Goal: Check status: Check status

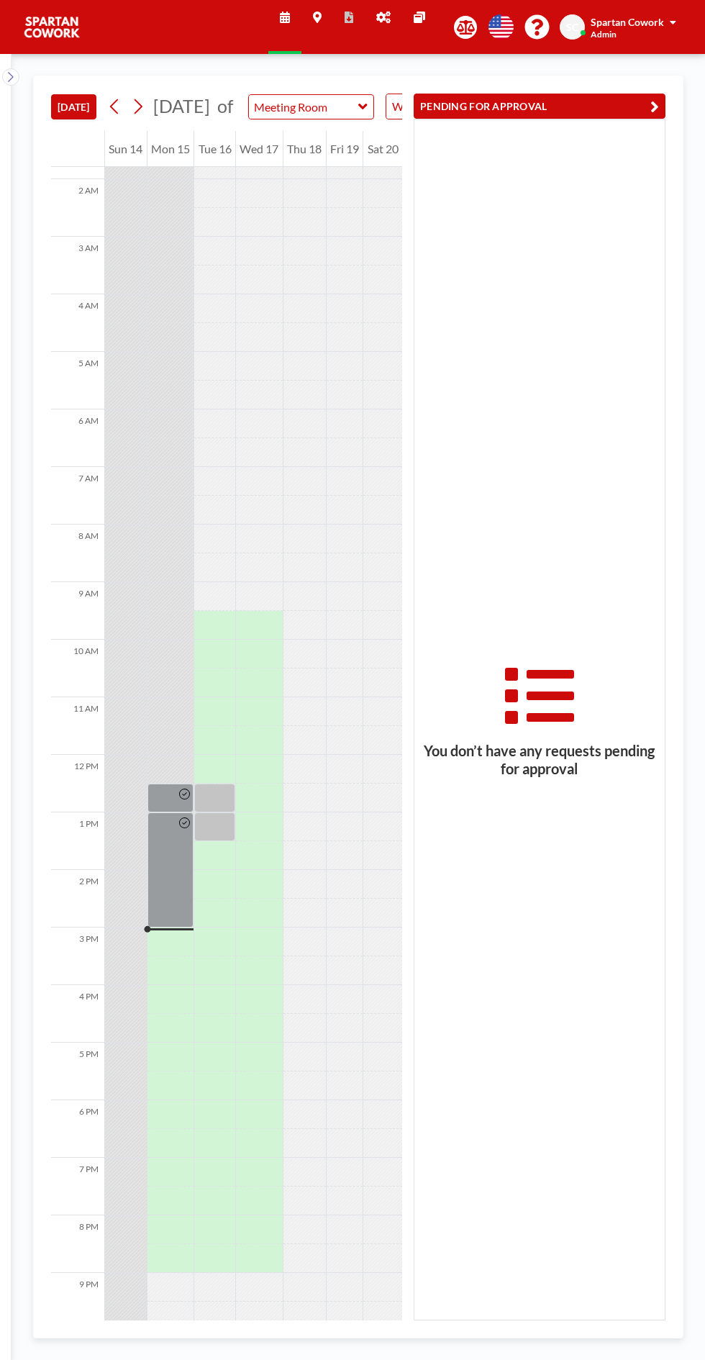
scroll to position [116, 0]
click at [172, 878] on div at bounding box center [171, 857] width 47 height 115
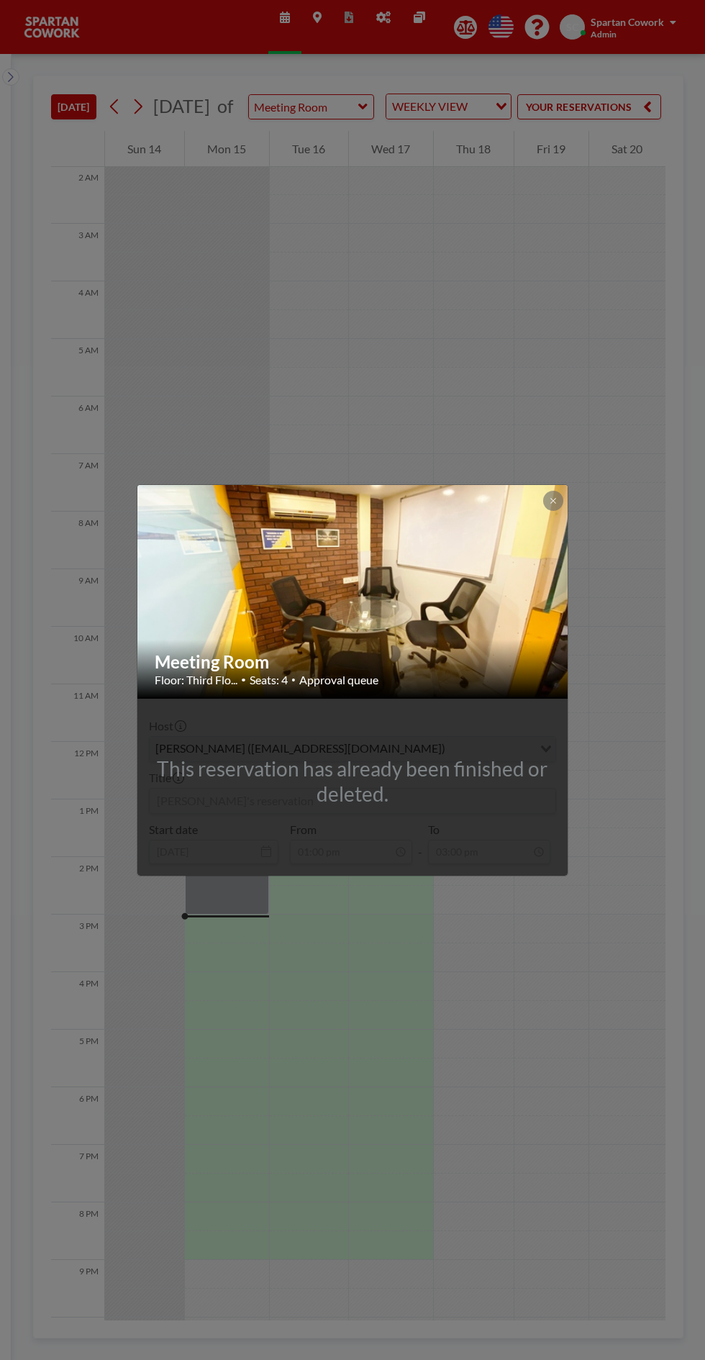
click at [553, 501] on icon at bounding box center [553, 500] width 5 height 5
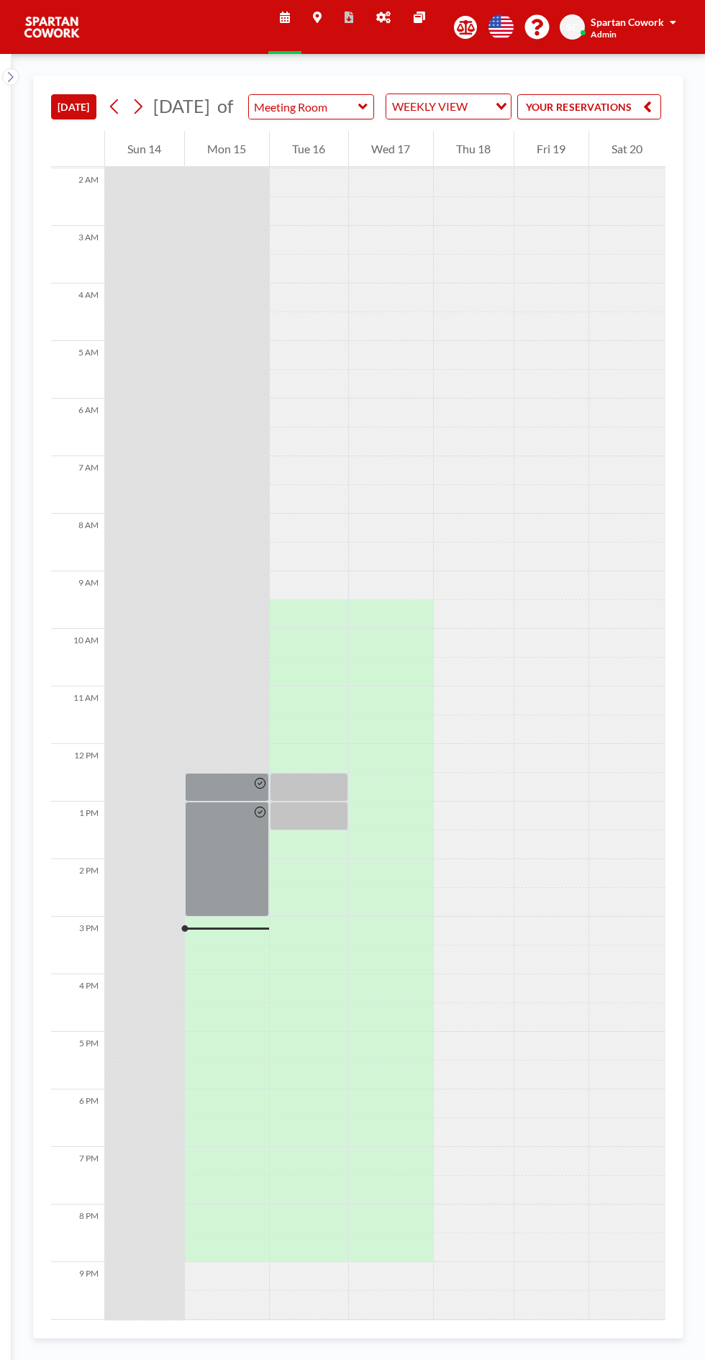
scroll to position [116, 0]
click at [654, 114] on button "YOUR RESERVATIONS" at bounding box center [589, 106] width 144 height 25
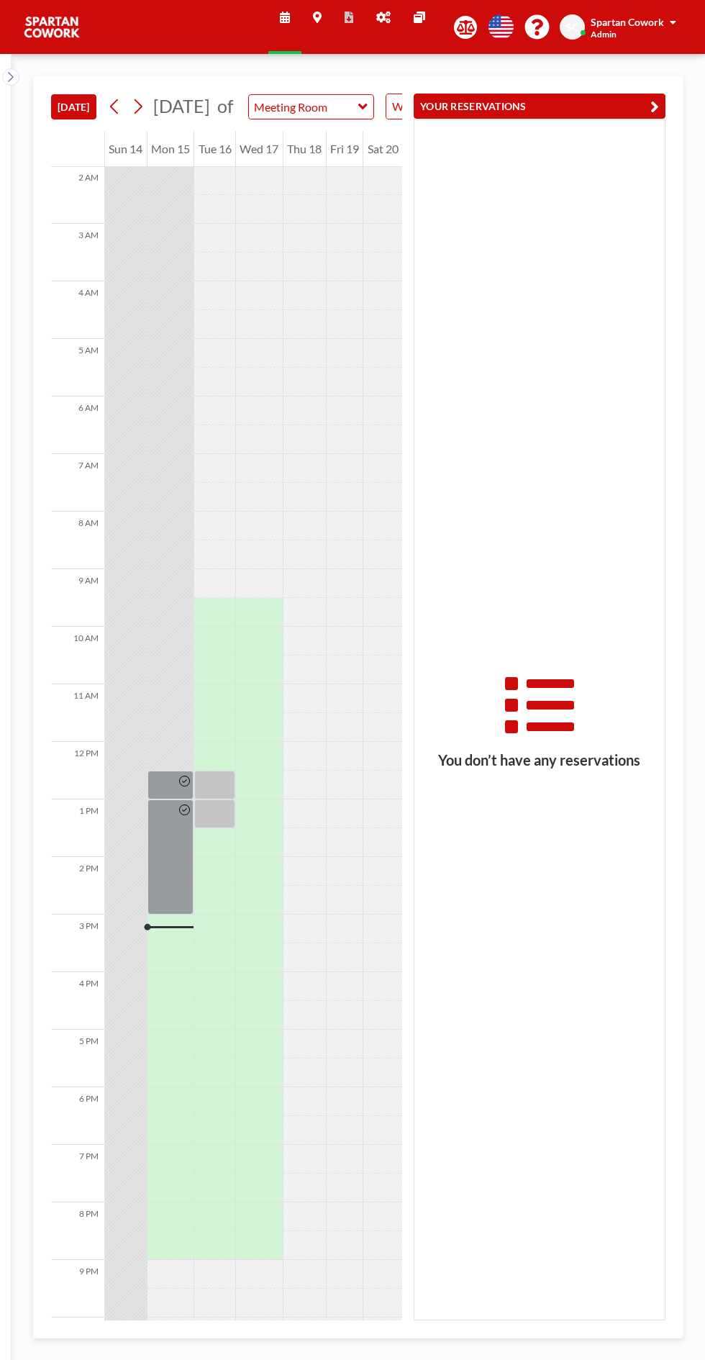
click at [655, 105] on icon "button" at bounding box center [655, 106] width 9 height 17
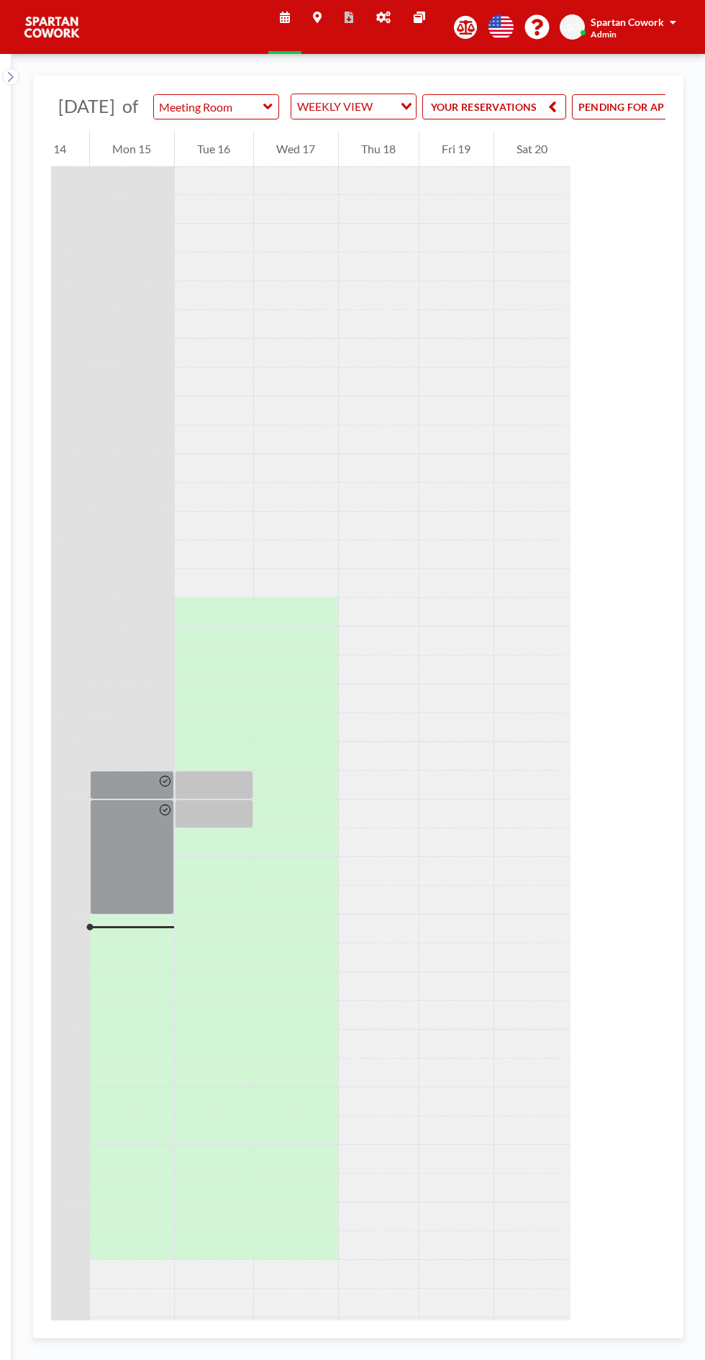
scroll to position [0, 192]
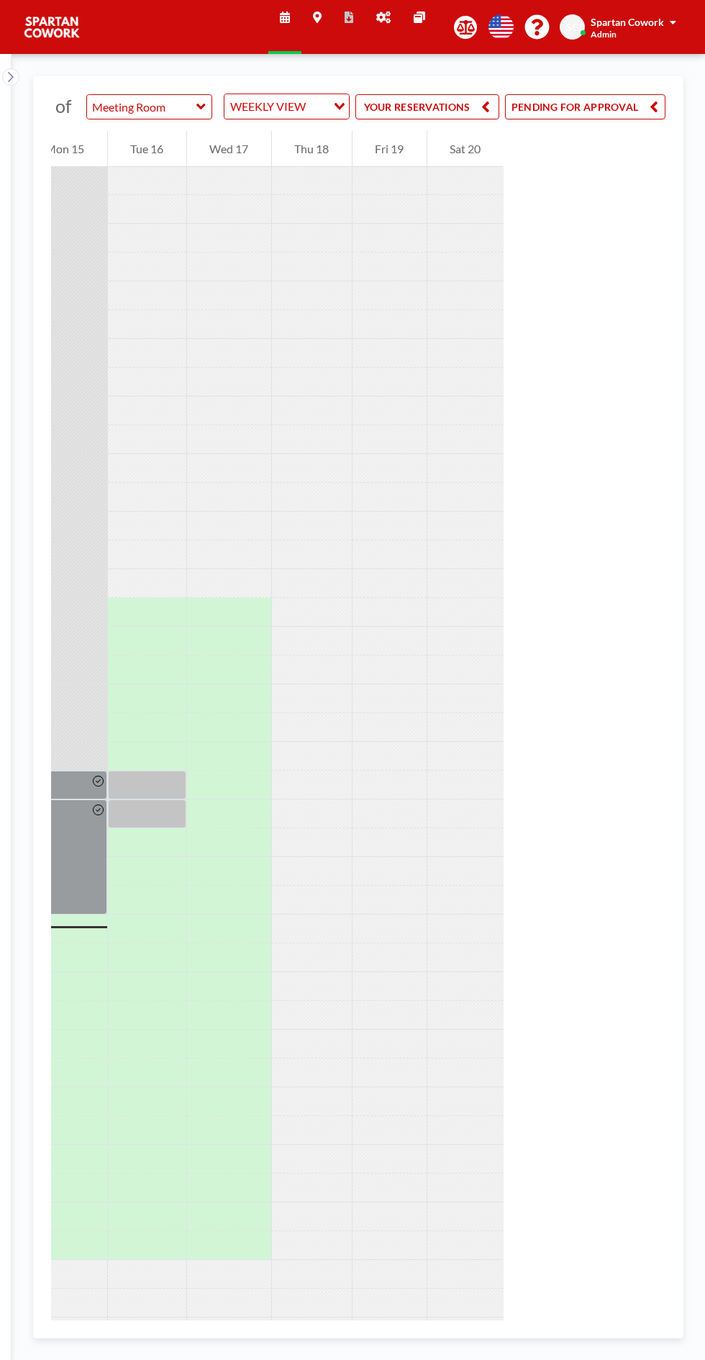
click at [638, 115] on button "PENDING FOR APPROVAL" at bounding box center [585, 106] width 160 height 25
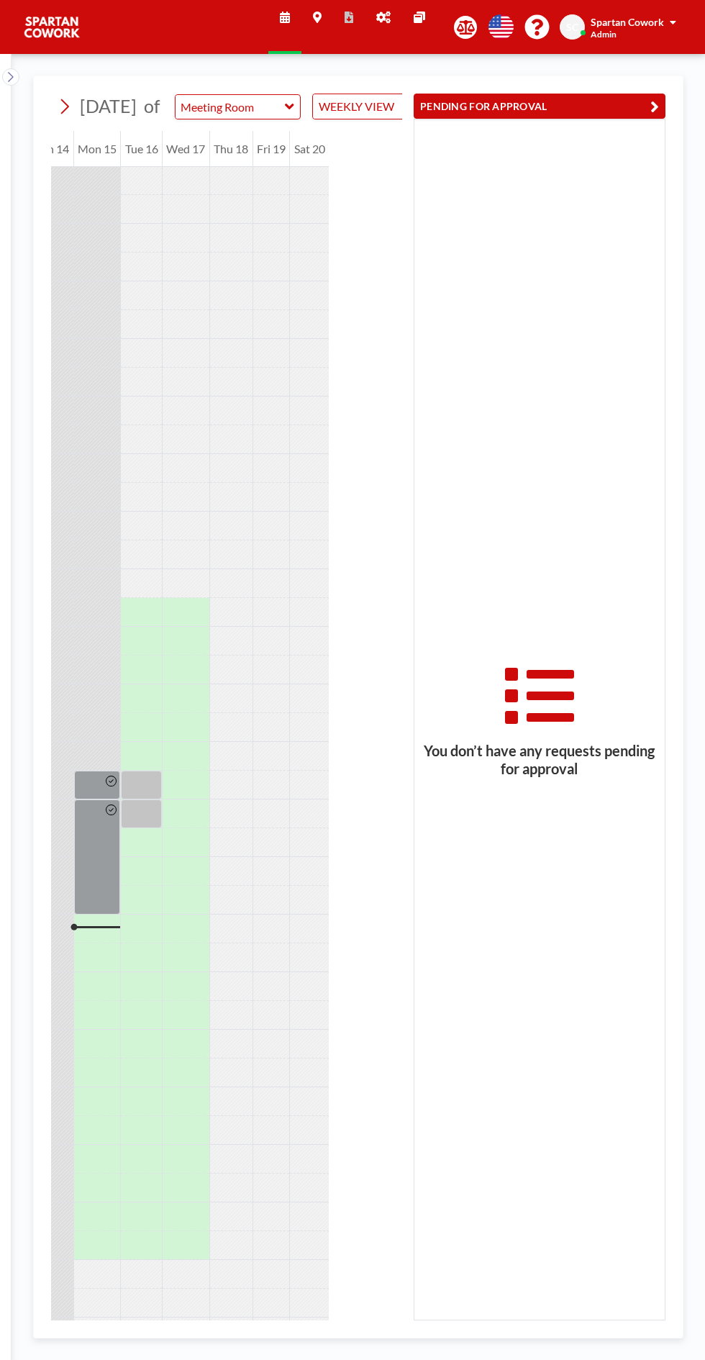
scroll to position [0, 0]
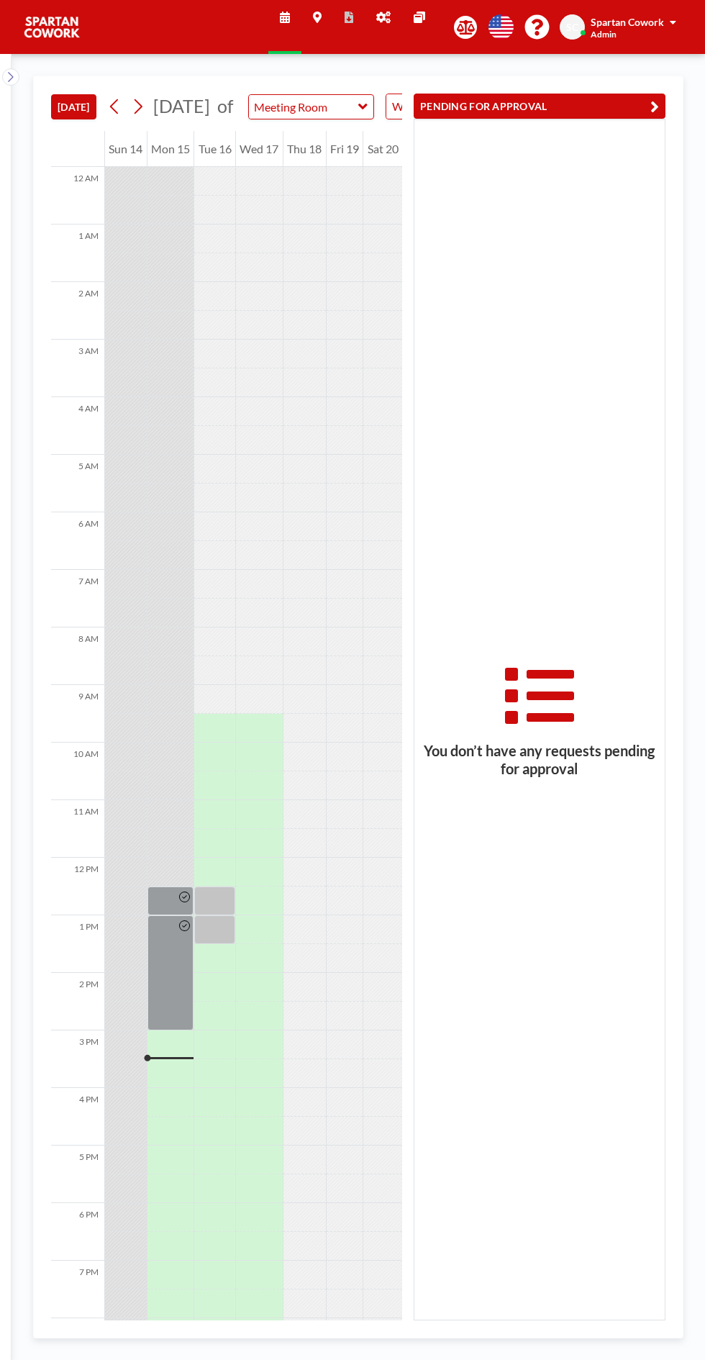
scroll to position [116, 0]
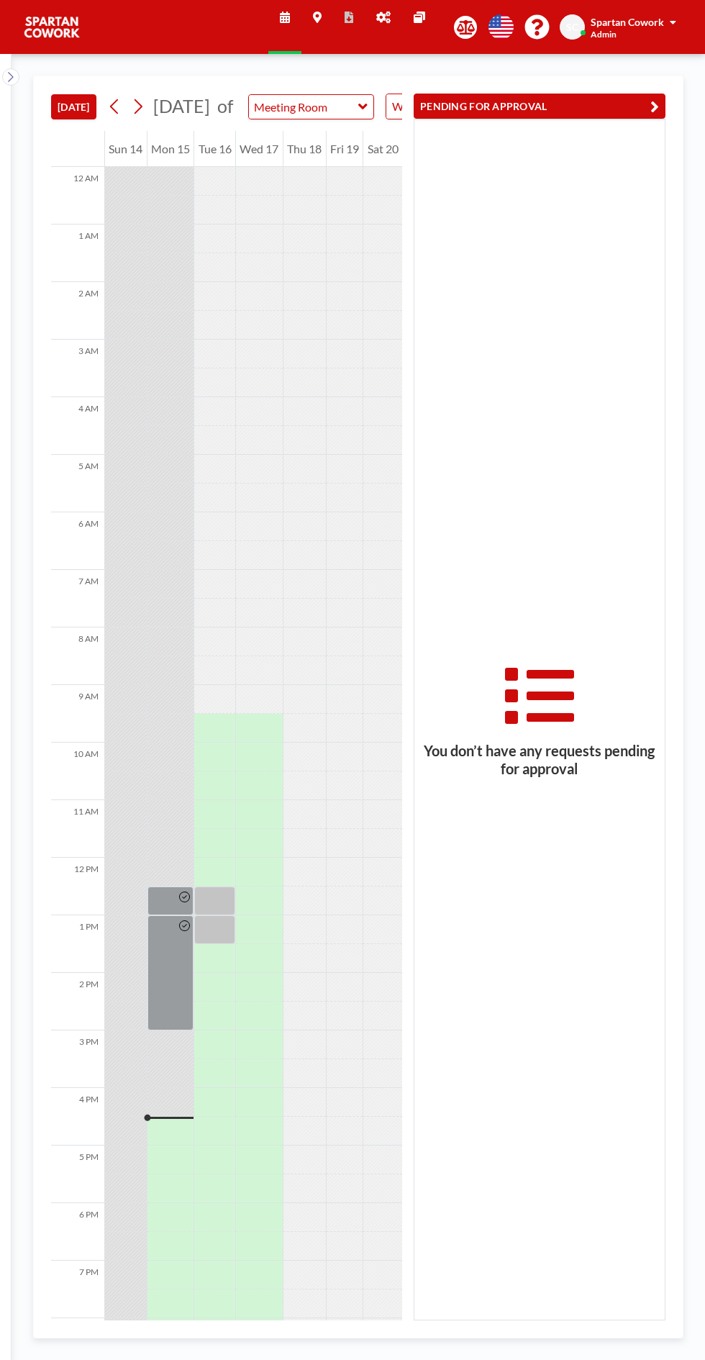
scroll to position [116, 0]
